Goal: Entertainment & Leisure: Consume media (video, audio)

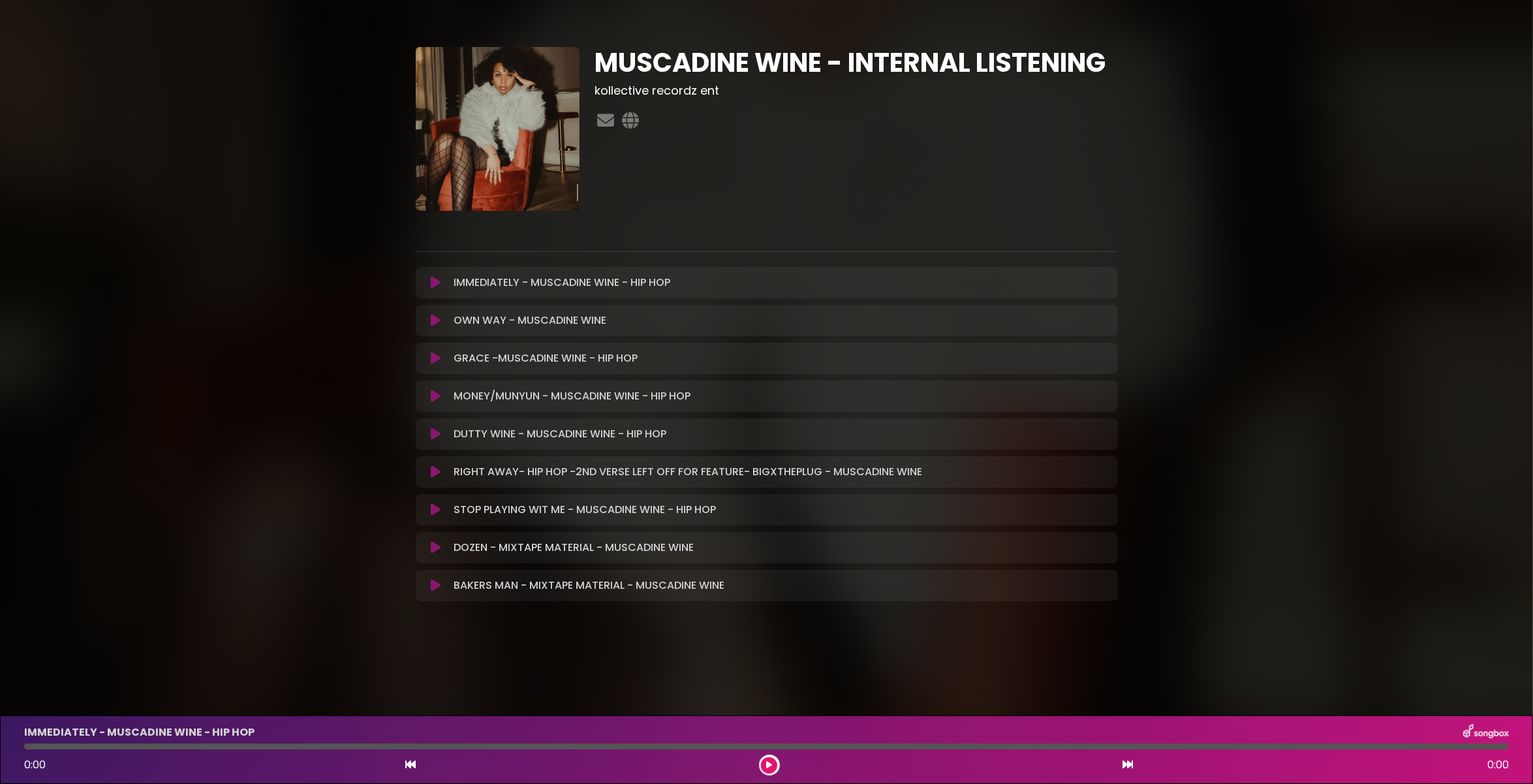
click at [433, 283] on icon at bounding box center [436, 283] width 10 height 13
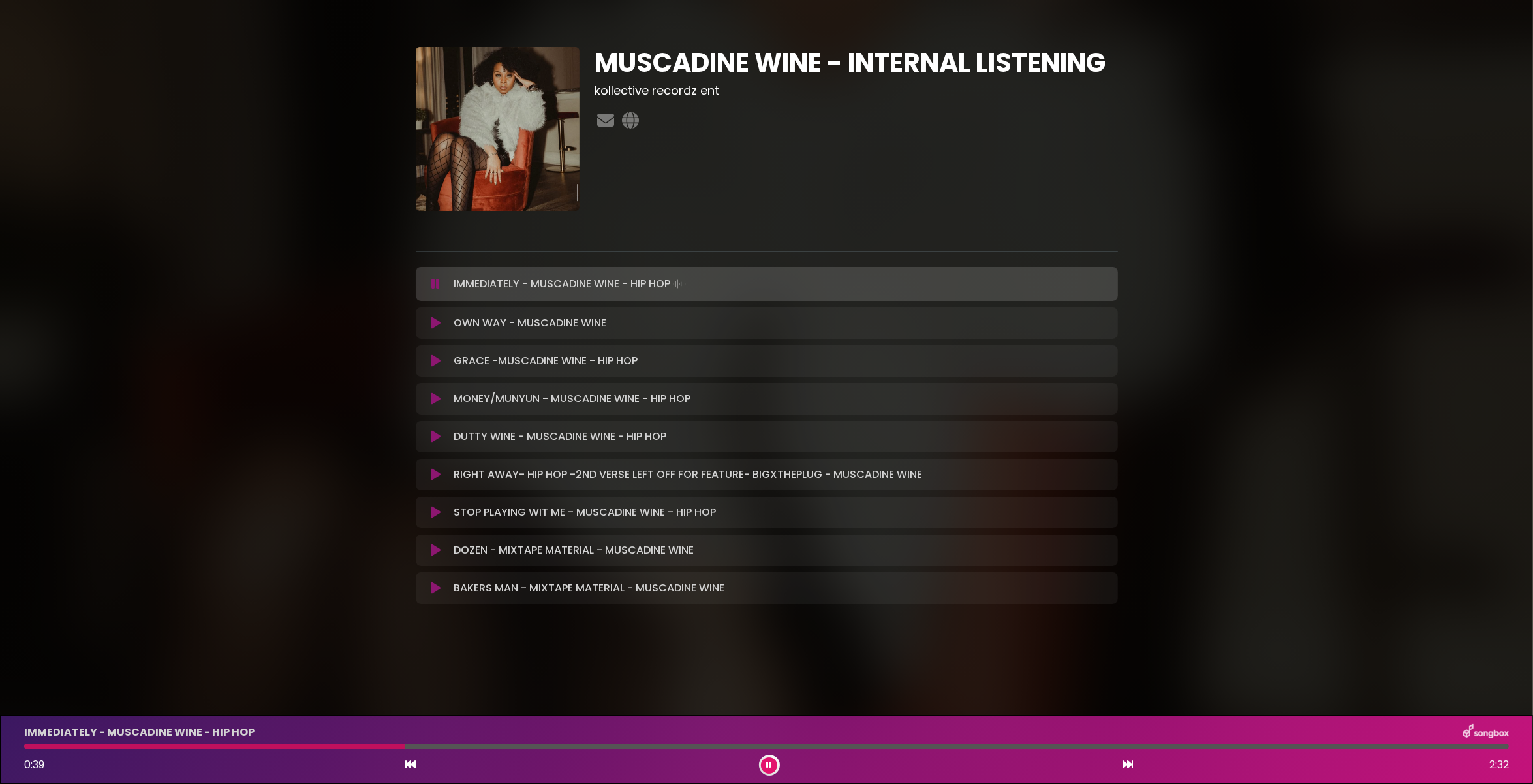
click at [772, 761] on button at bounding box center [769, 765] width 16 height 16
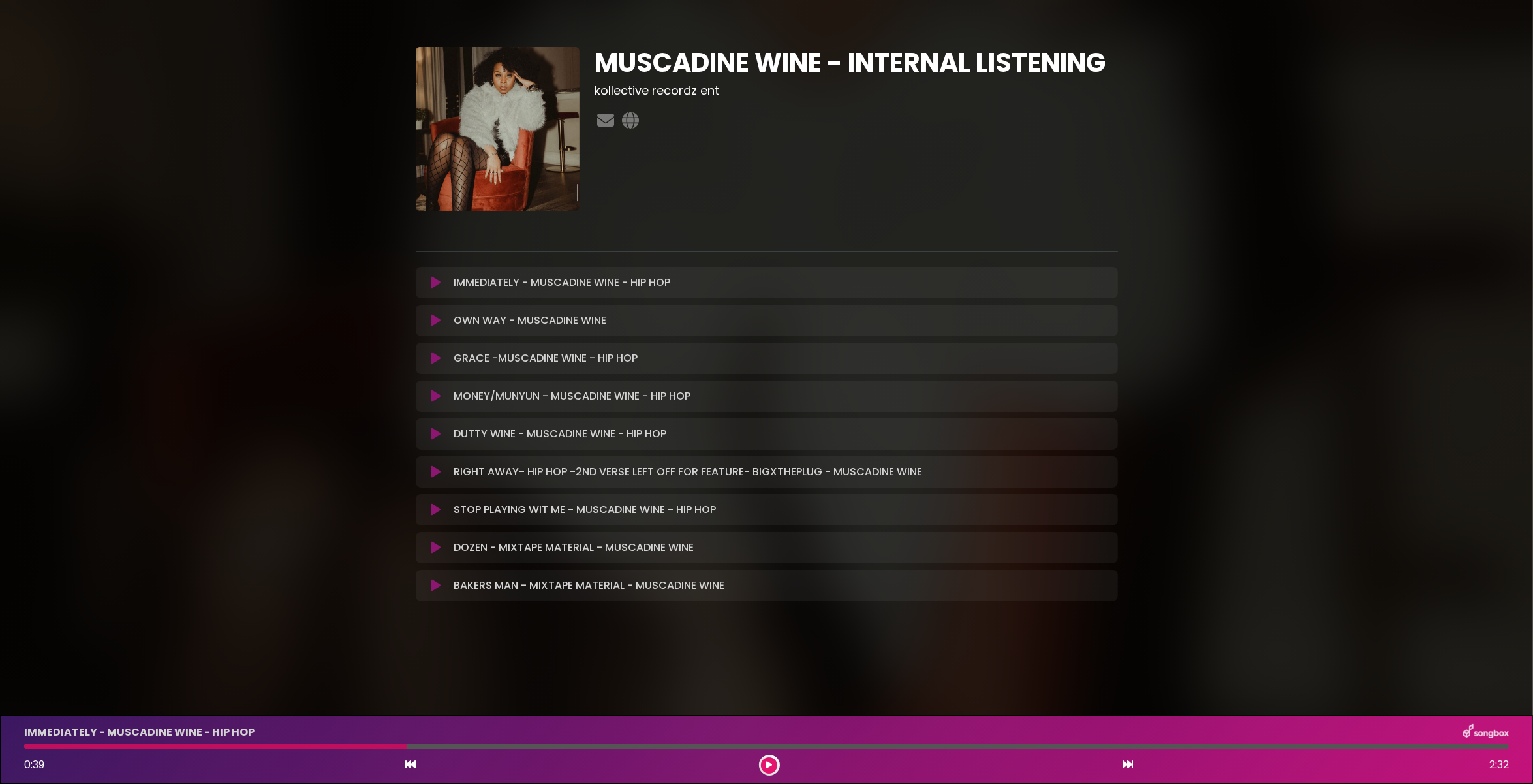
click at [436, 316] on icon at bounding box center [436, 320] width 10 height 13
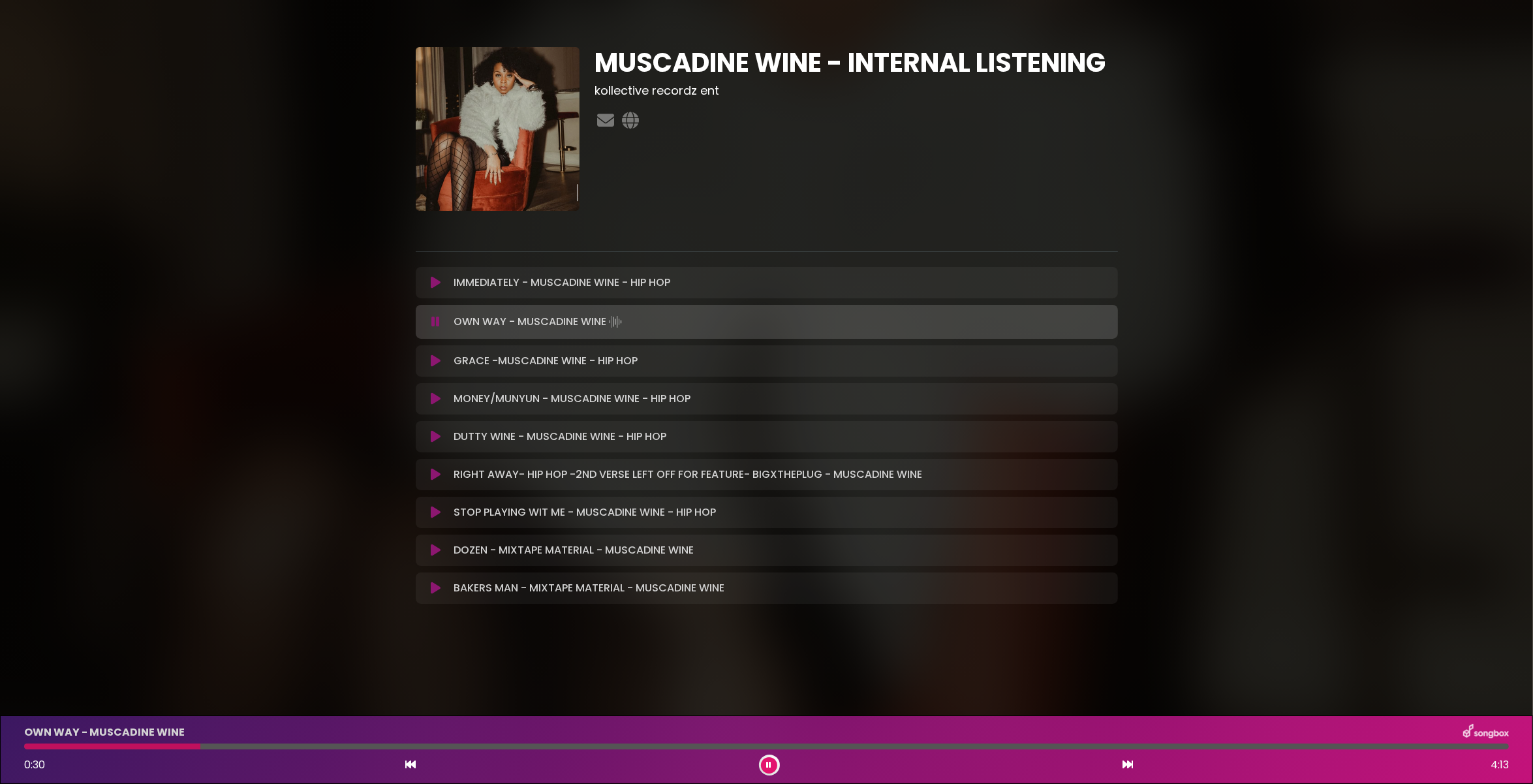
click at [765, 763] on button at bounding box center [769, 765] width 16 height 16
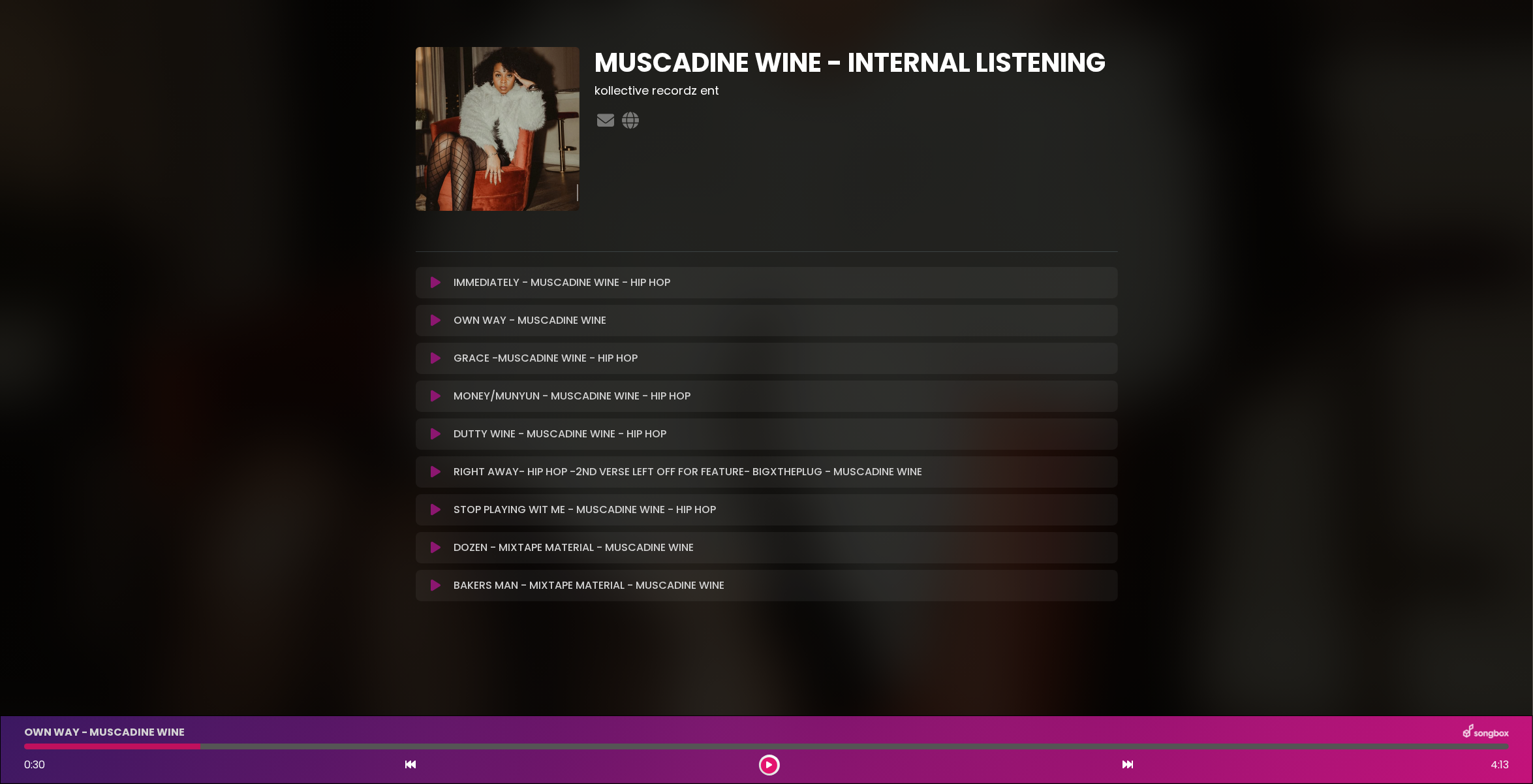
click at [436, 355] on icon at bounding box center [436, 358] width 10 height 13
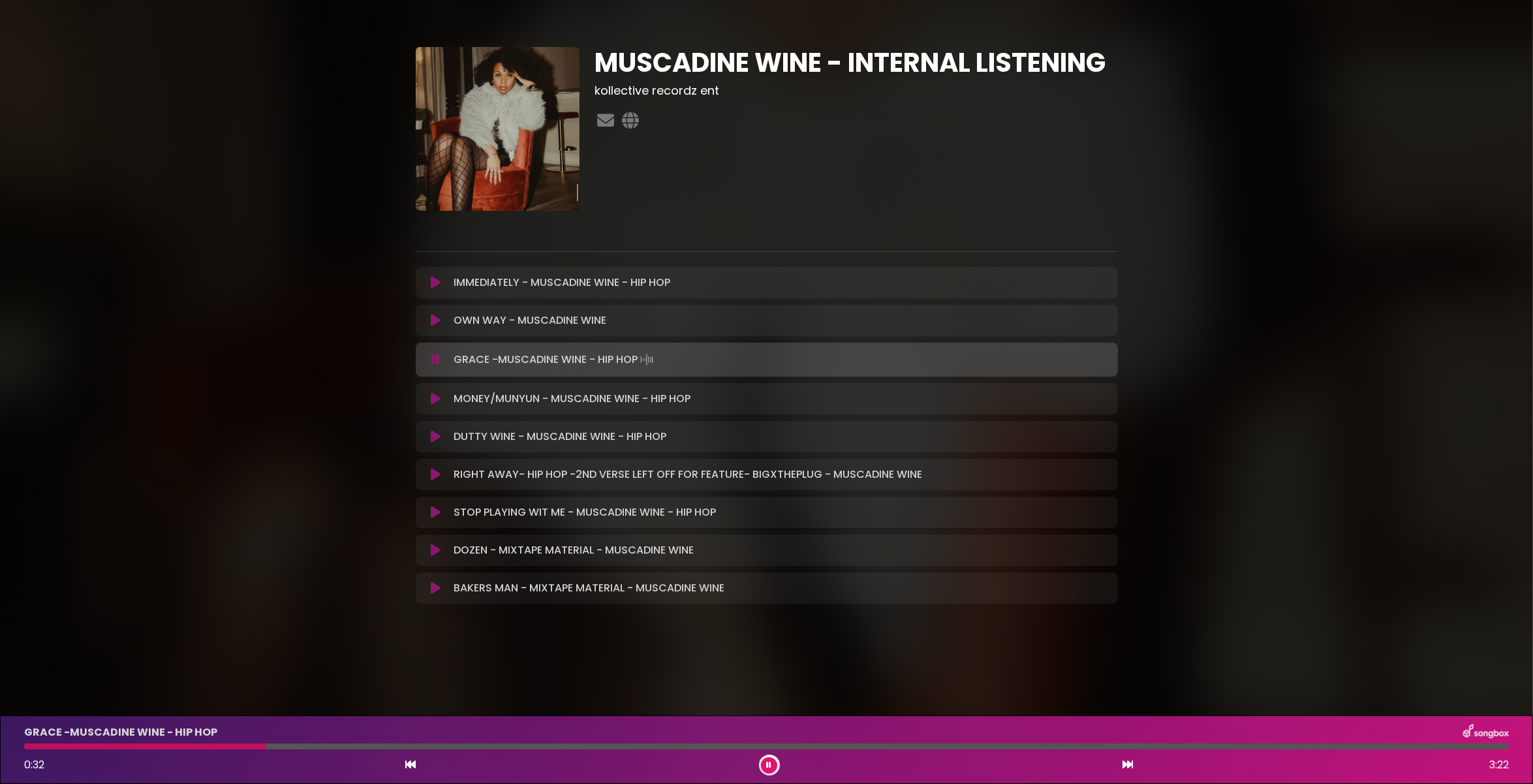
click at [769, 759] on button at bounding box center [769, 765] width 16 height 16
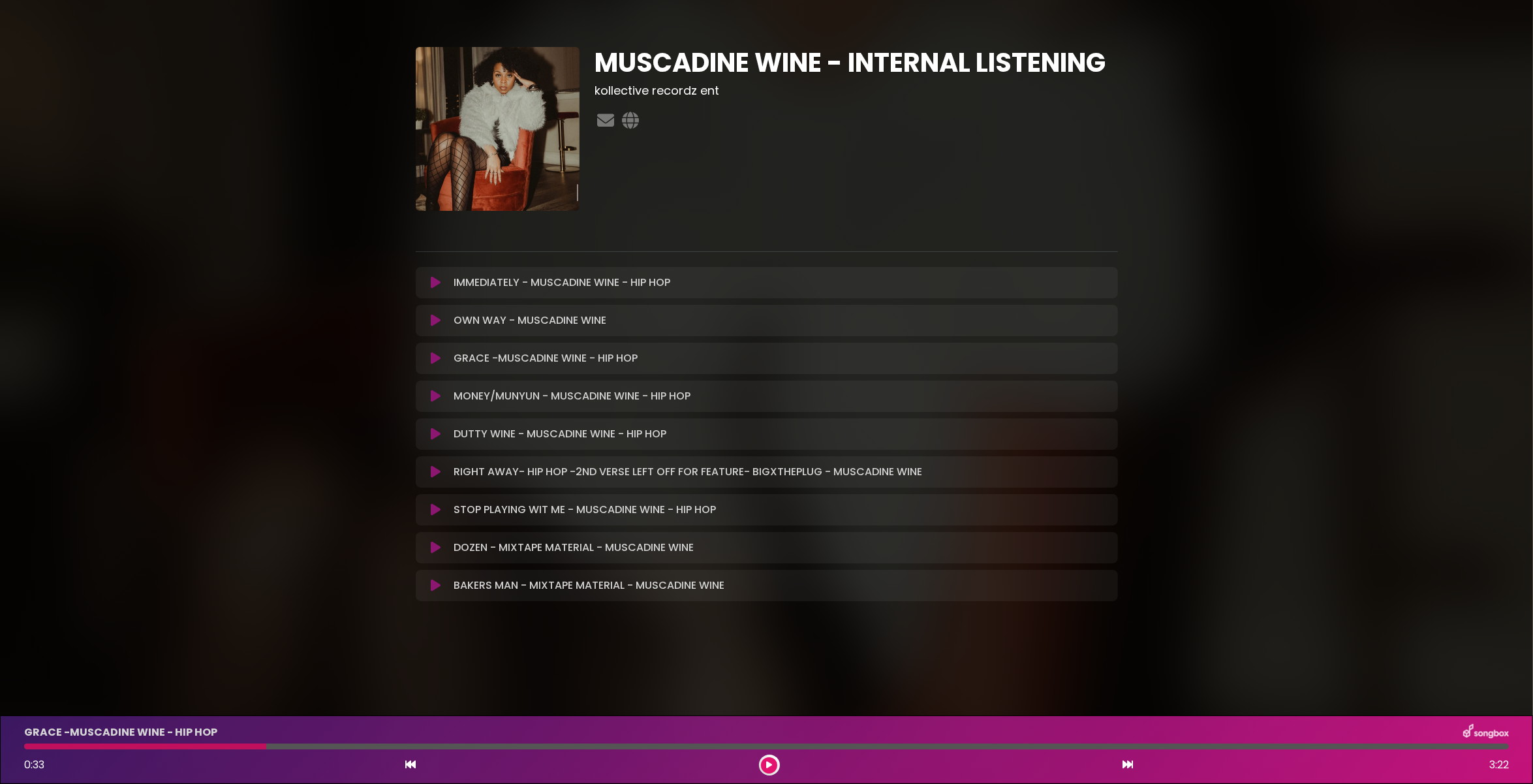
click at [436, 432] on icon at bounding box center [436, 434] width 10 height 13
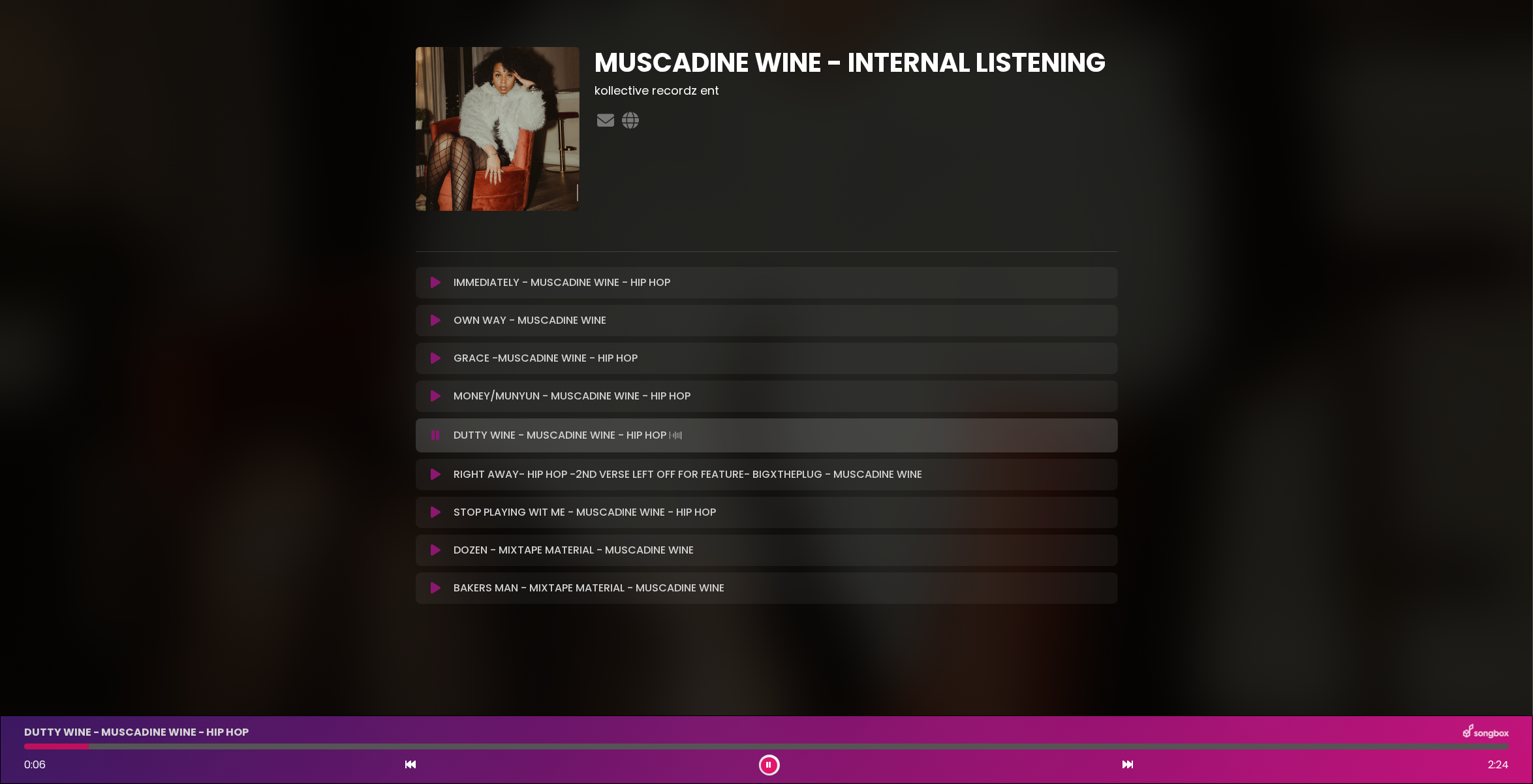
click at [436, 432] on icon at bounding box center [436, 435] width 9 height 13
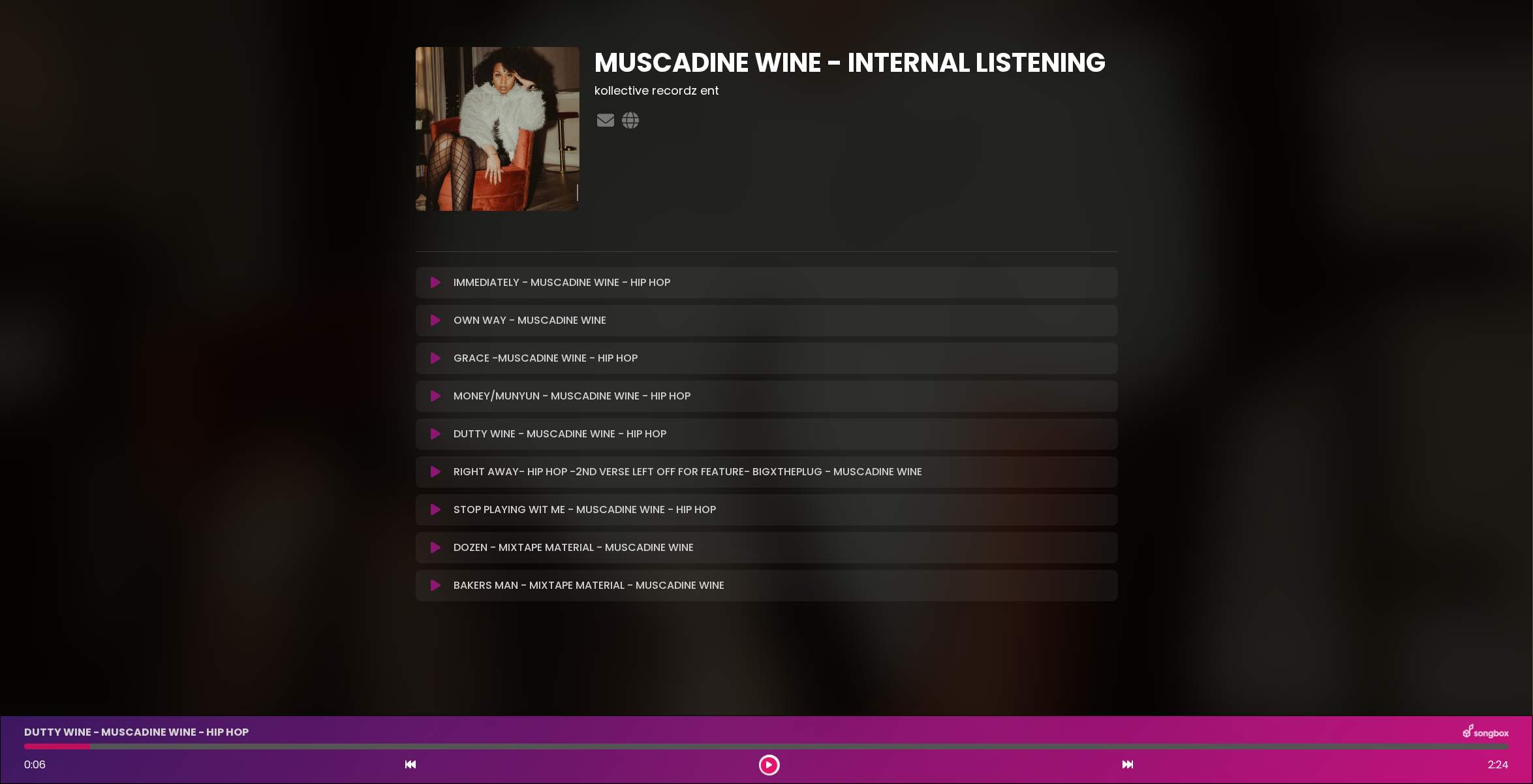
click at [437, 430] on icon at bounding box center [436, 434] width 10 height 13
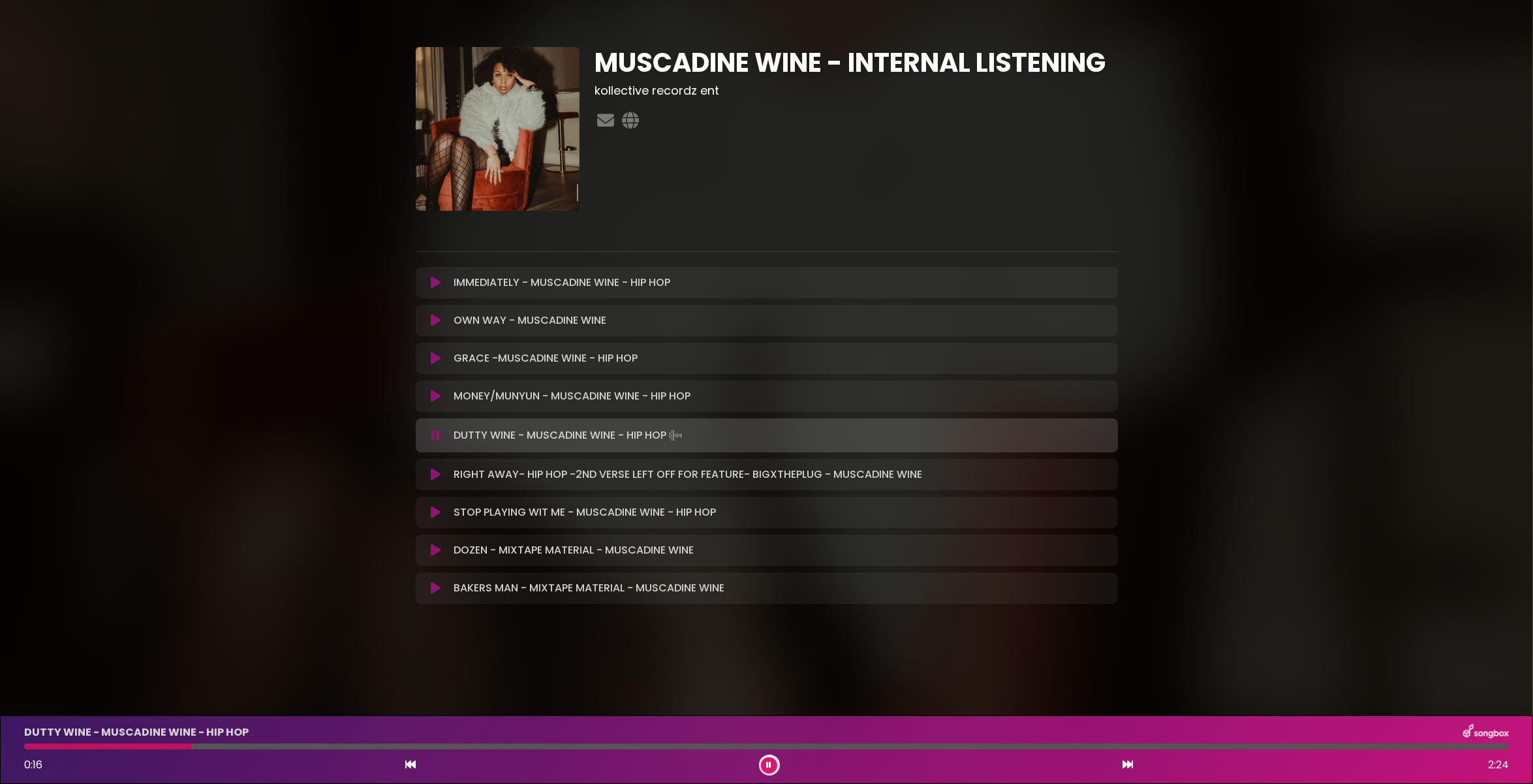
click at [436, 432] on icon at bounding box center [436, 435] width 9 height 13
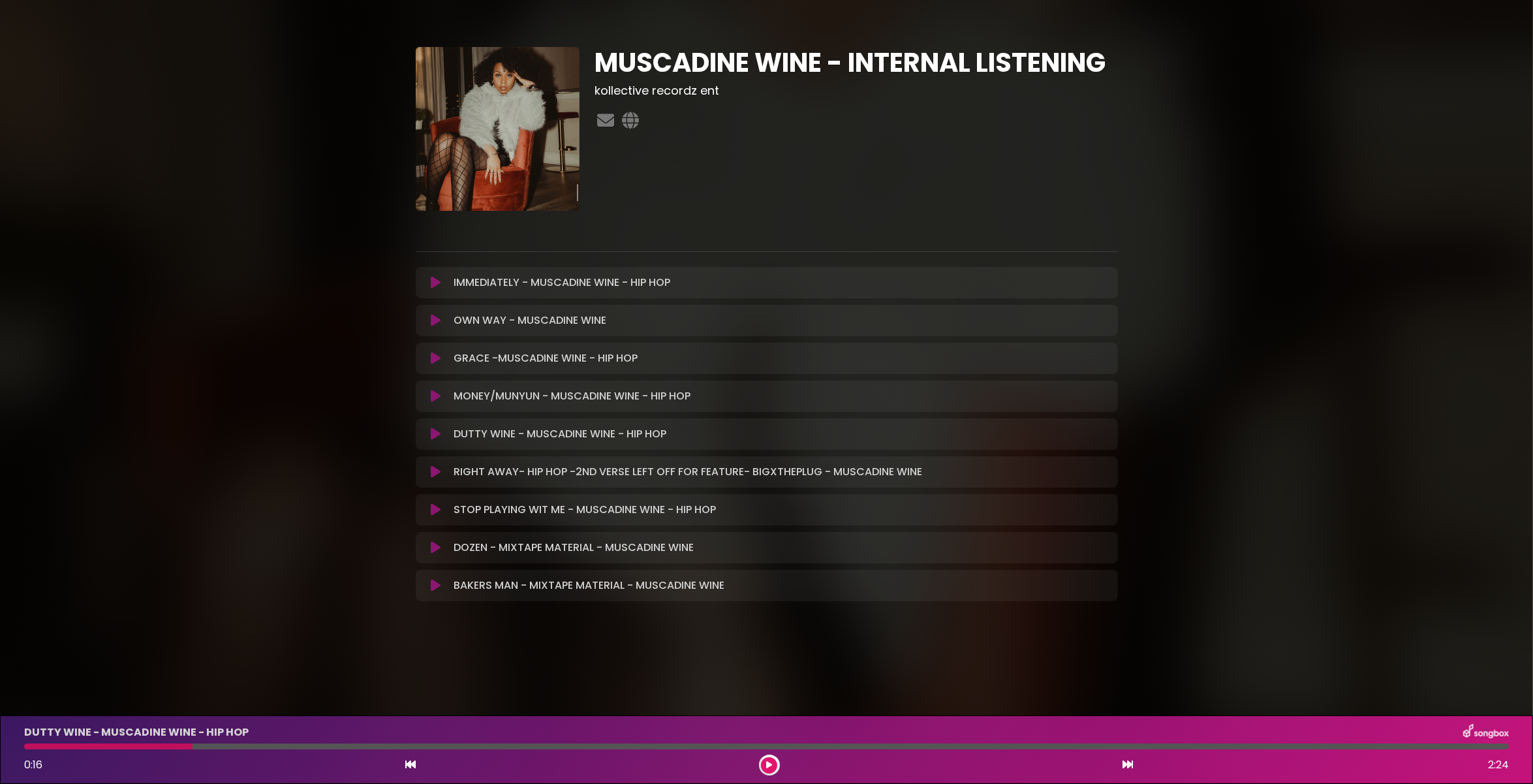
click at [439, 470] on icon at bounding box center [436, 472] width 10 height 13
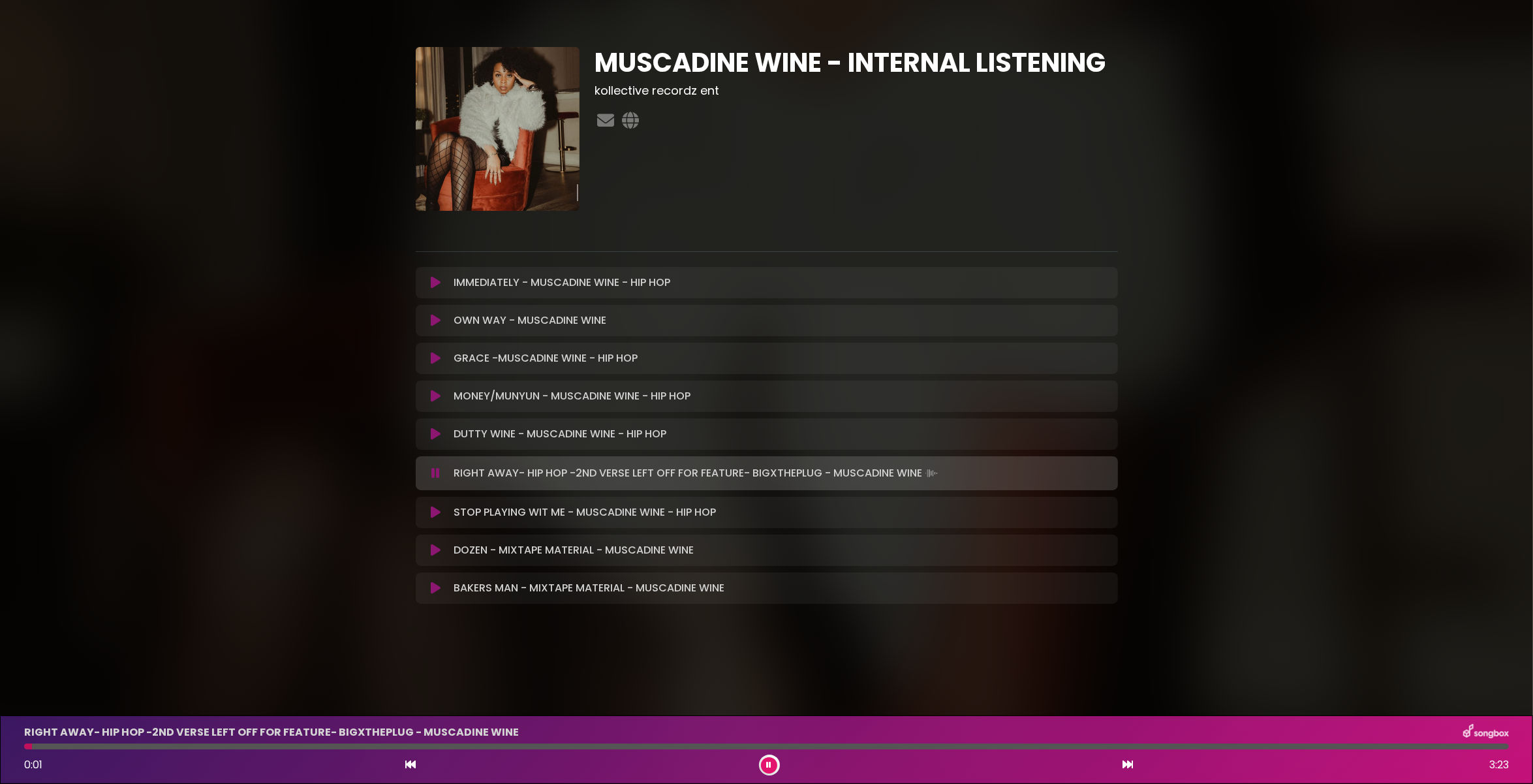
click at [439, 470] on icon at bounding box center [436, 473] width 9 height 13
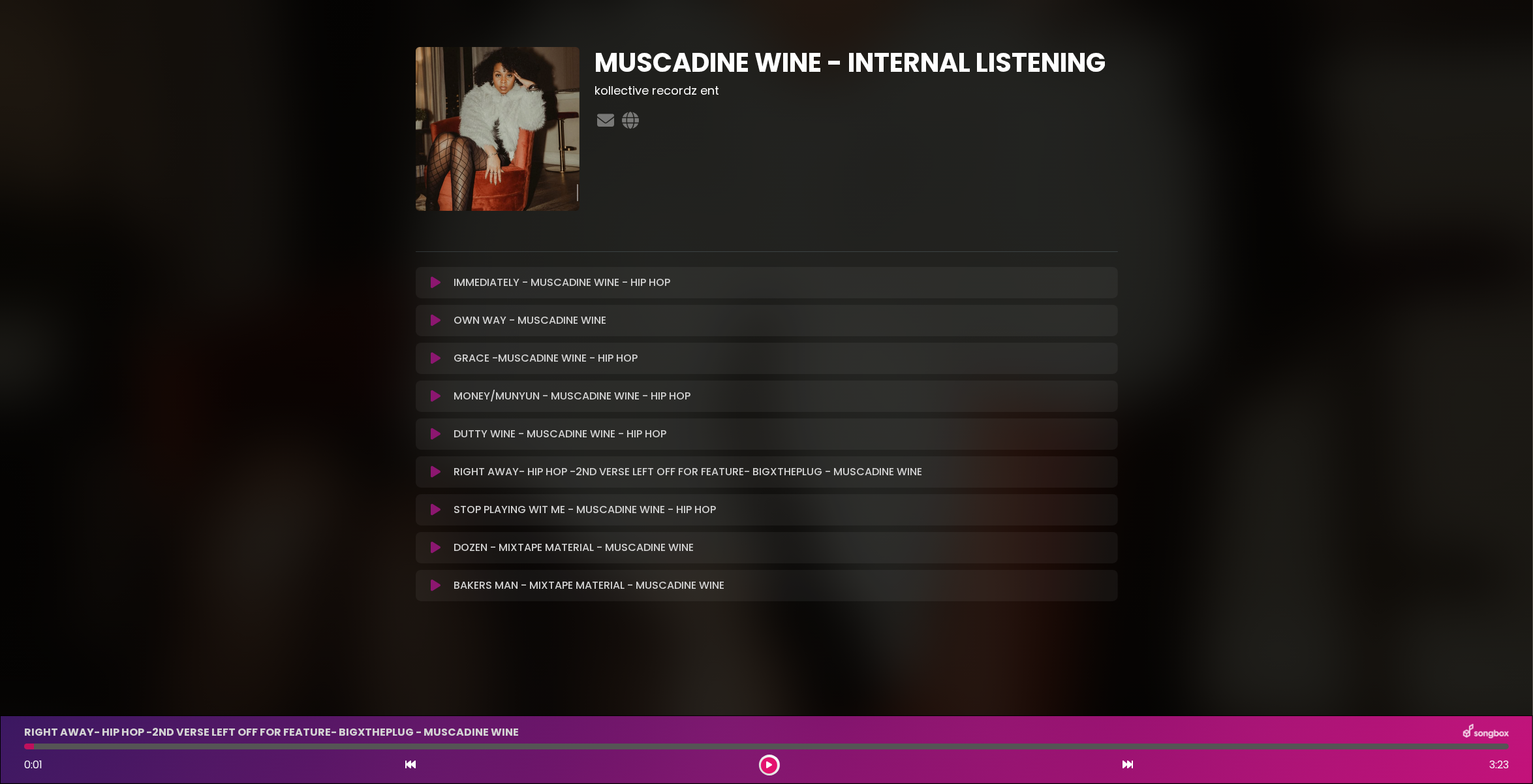
click at [433, 507] on icon at bounding box center [436, 510] width 10 height 13
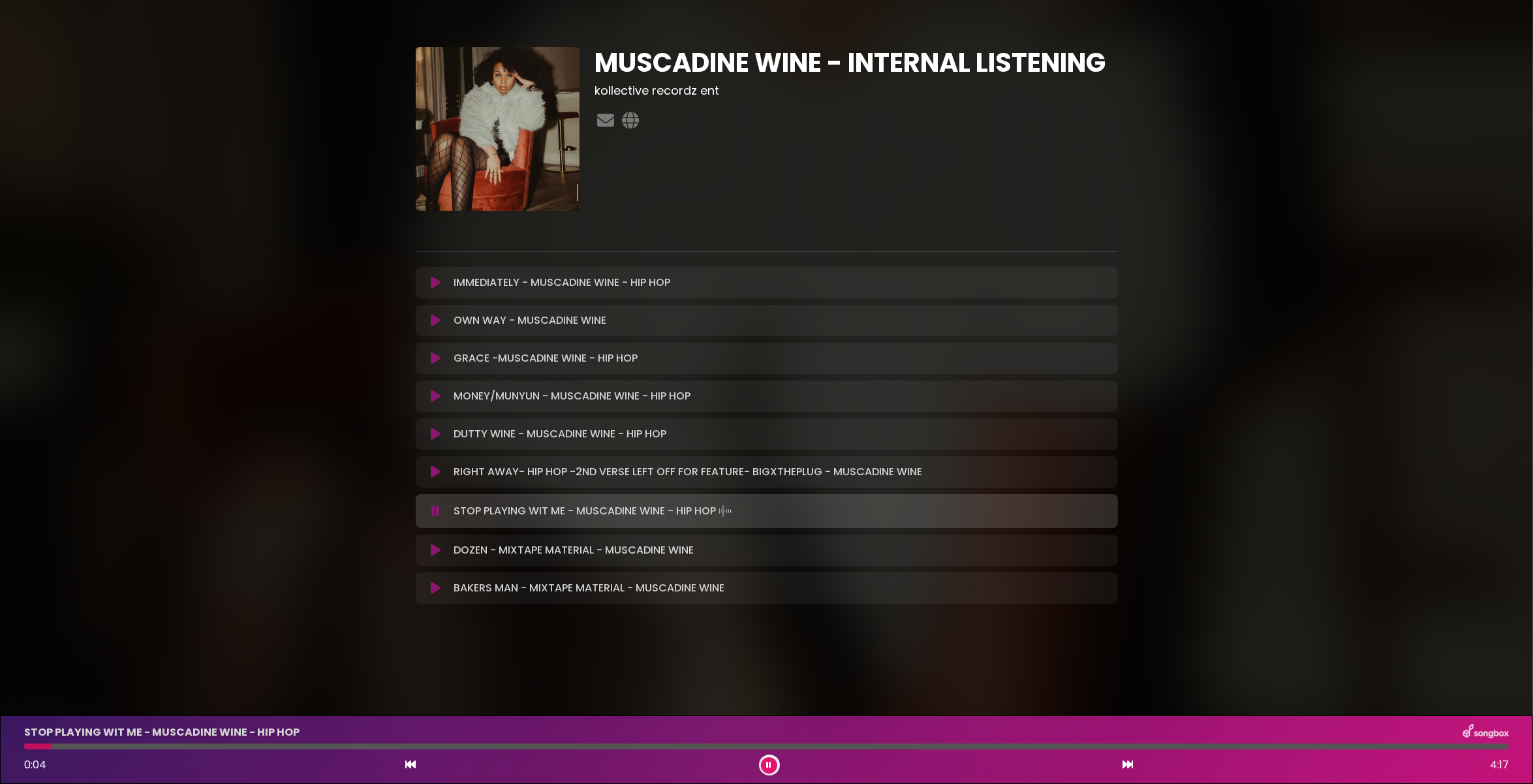
click at [435, 510] on icon at bounding box center [436, 511] width 9 height 13
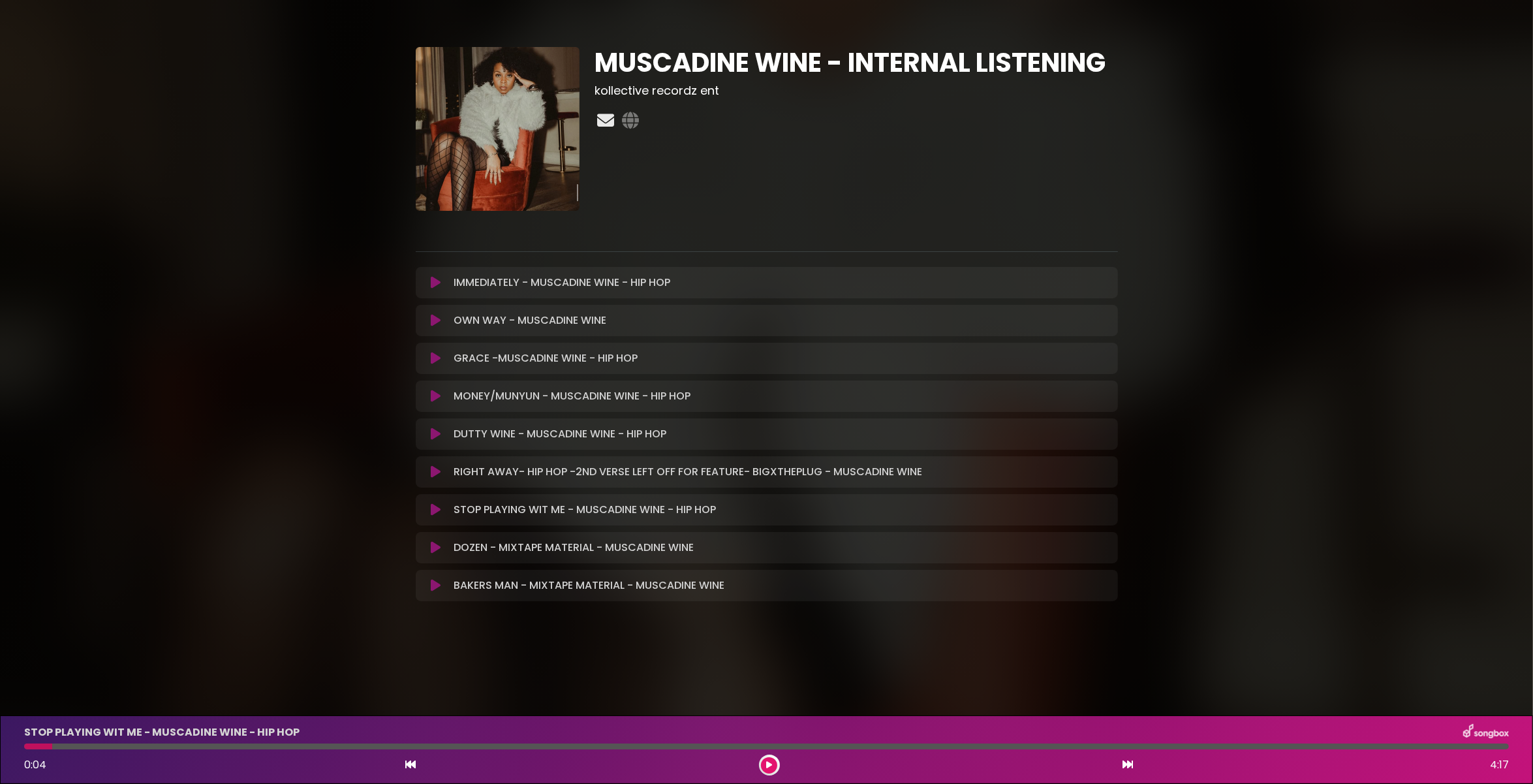
click at [610, 119] on icon at bounding box center [606, 120] width 23 height 17
click at [436, 394] on icon at bounding box center [436, 396] width 10 height 13
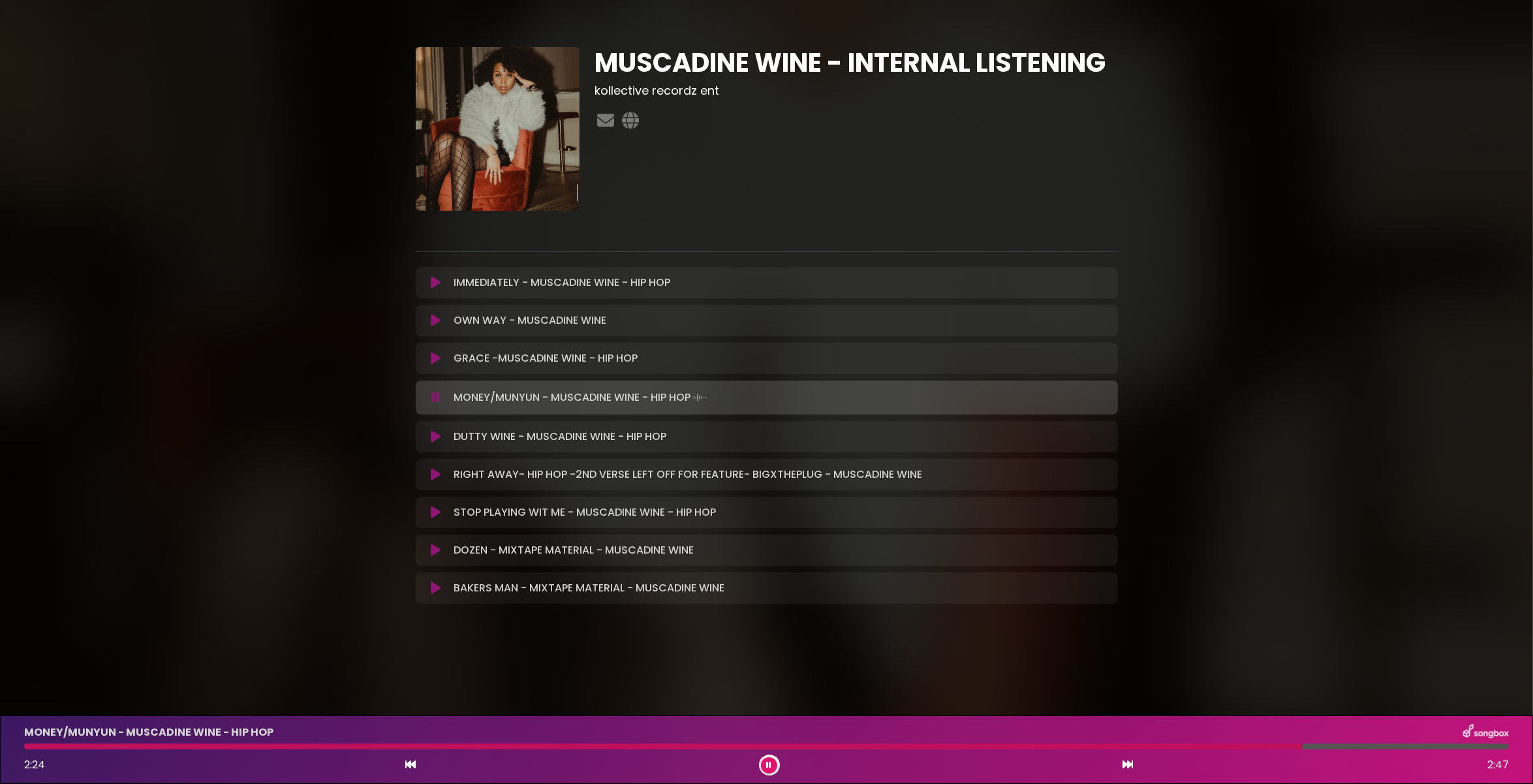
click at [771, 762] on icon at bounding box center [770, 765] width 5 height 8
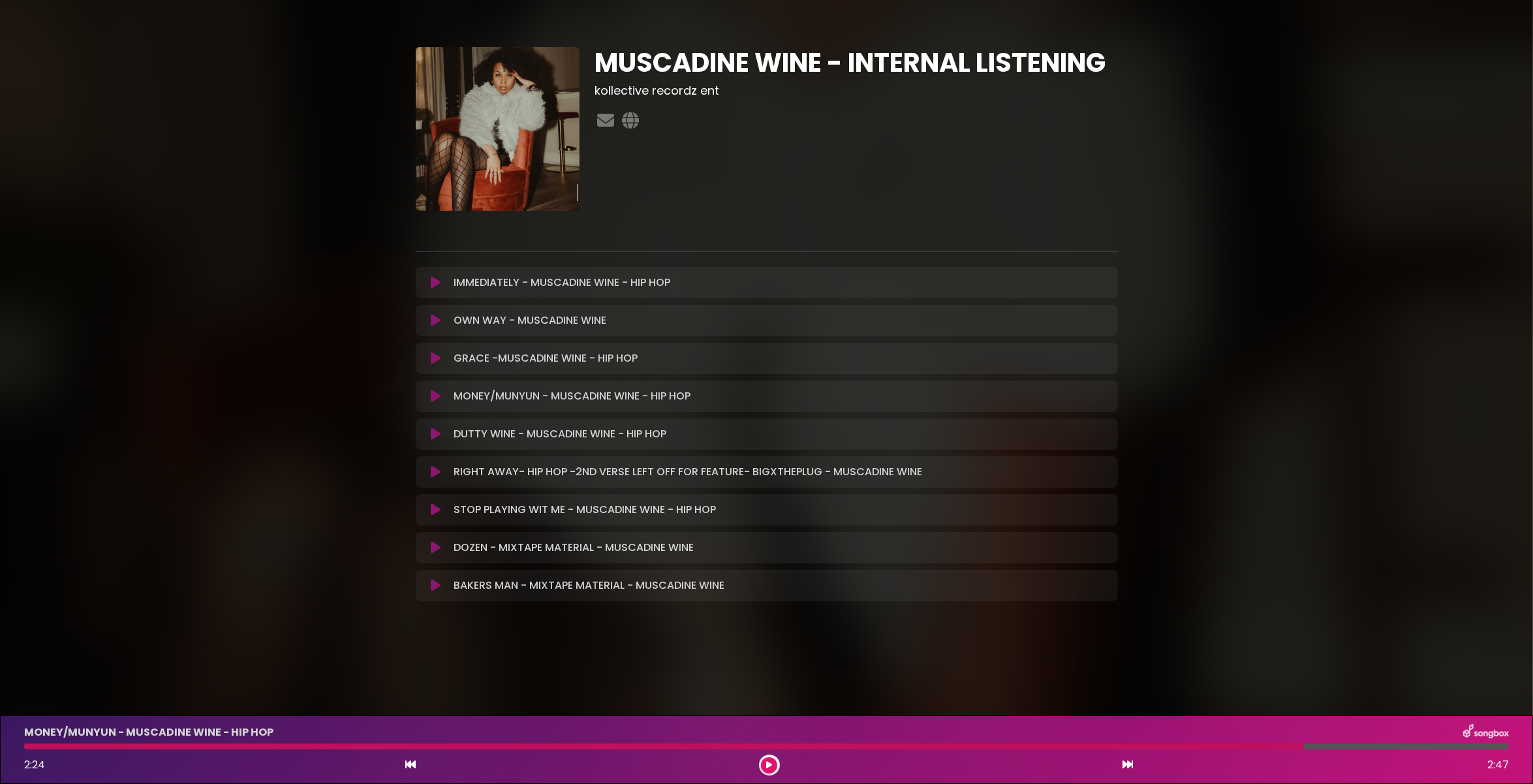
click at [436, 584] on icon at bounding box center [436, 585] width 10 height 13
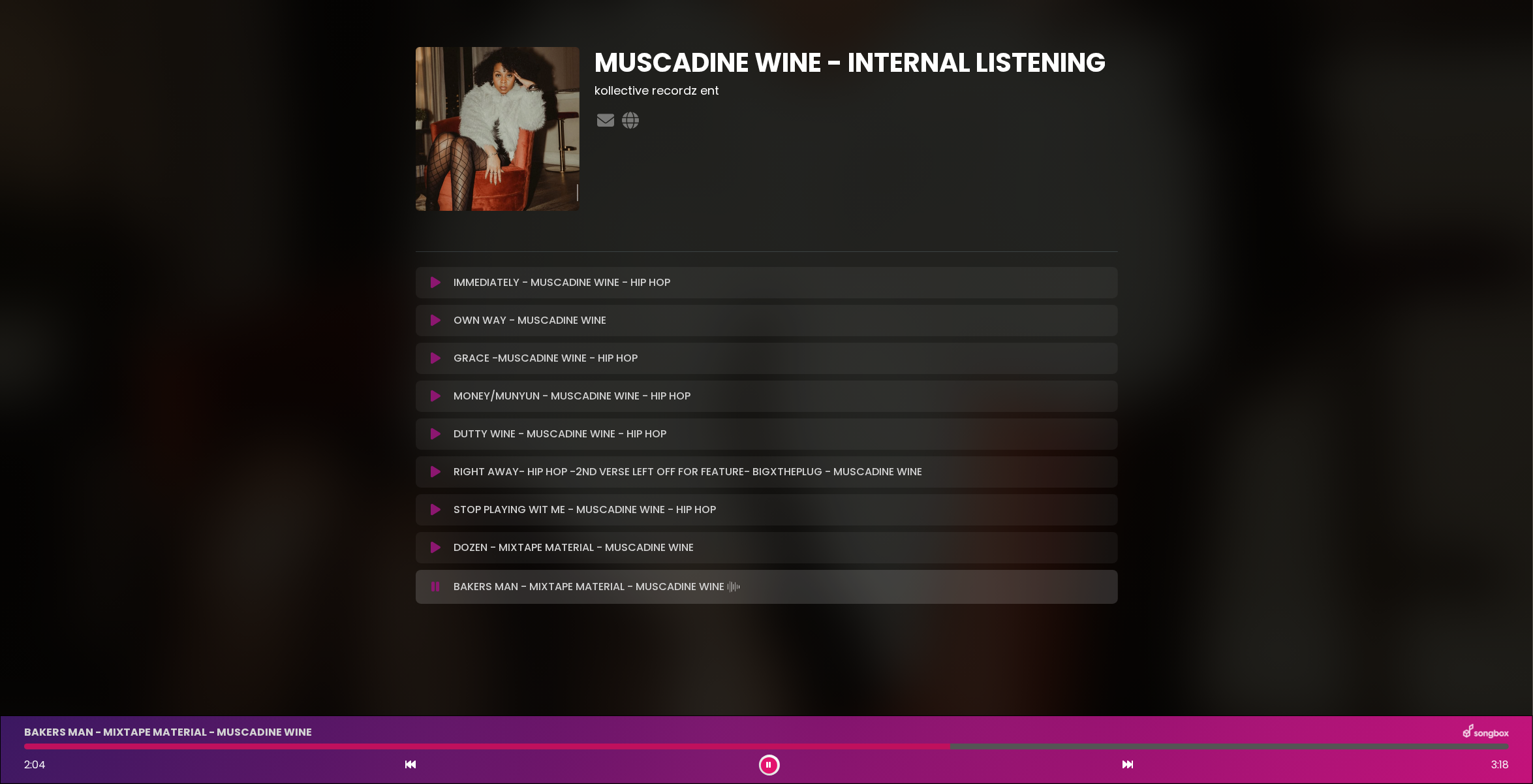
click at [770, 761] on icon at bounding box center [770, 765] width 5 height 8
